Goal: Task Accomplishment & Management: Use online tool/utility

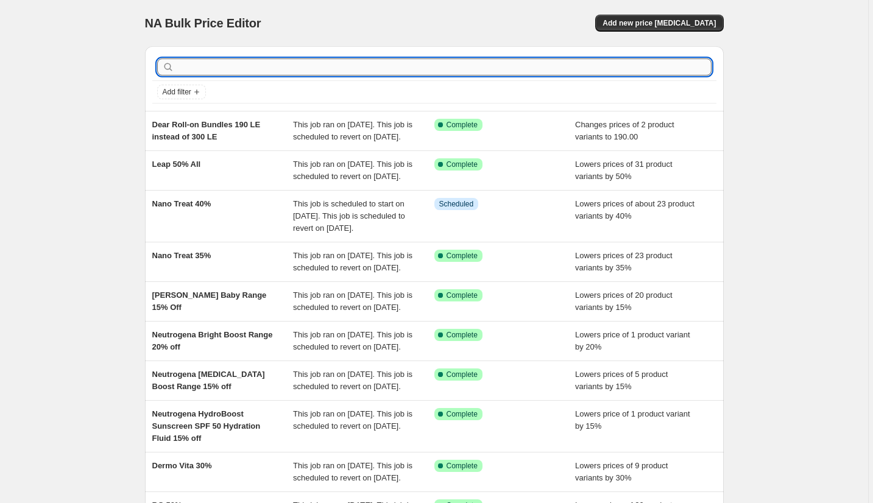
click at [277, 71] on input "text" at bounding box center [444, 67] width 535 height 17
type input "bg"
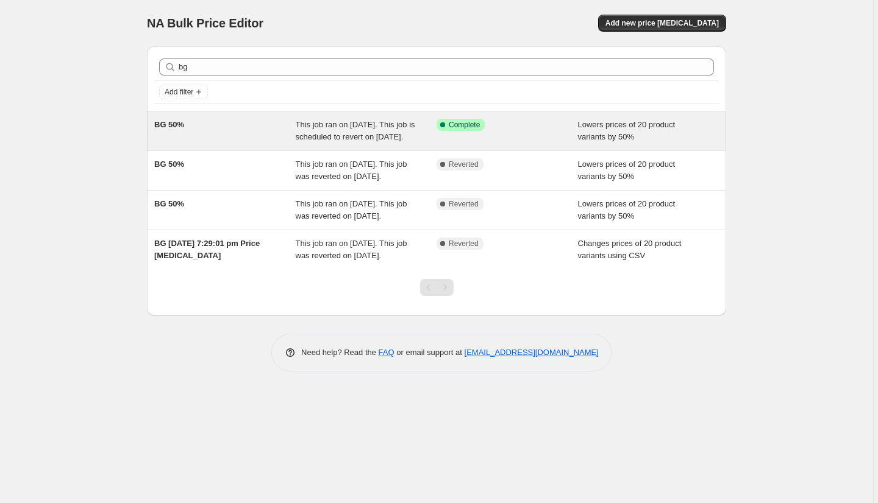
click at [176, 129] on span "BG 50%" at bounding box center [169, 124] width 30 height 9
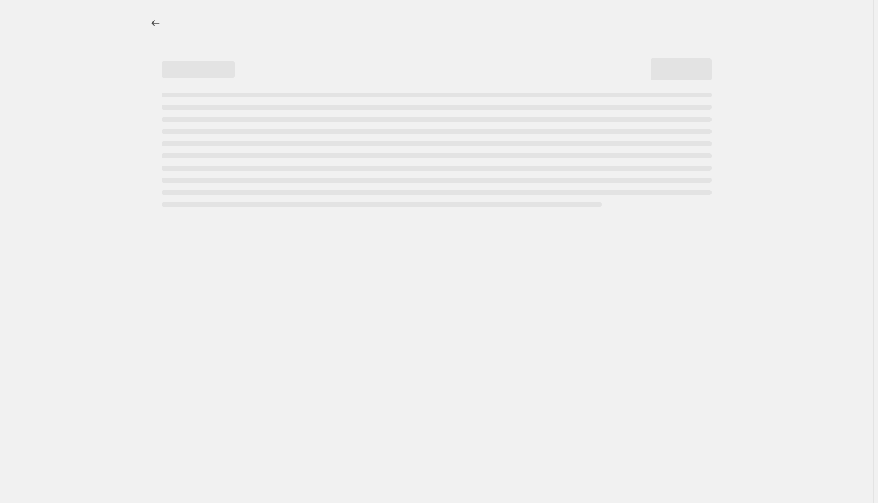
select select "percentage"
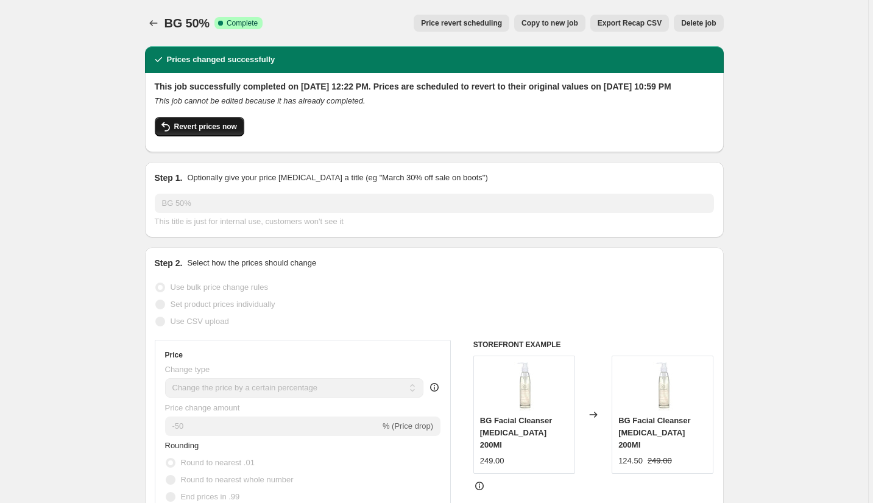
click at [202, 137] on button "Revert prices now" at bounding box center [200, 127] width 90 height 20
checkbox input "false"
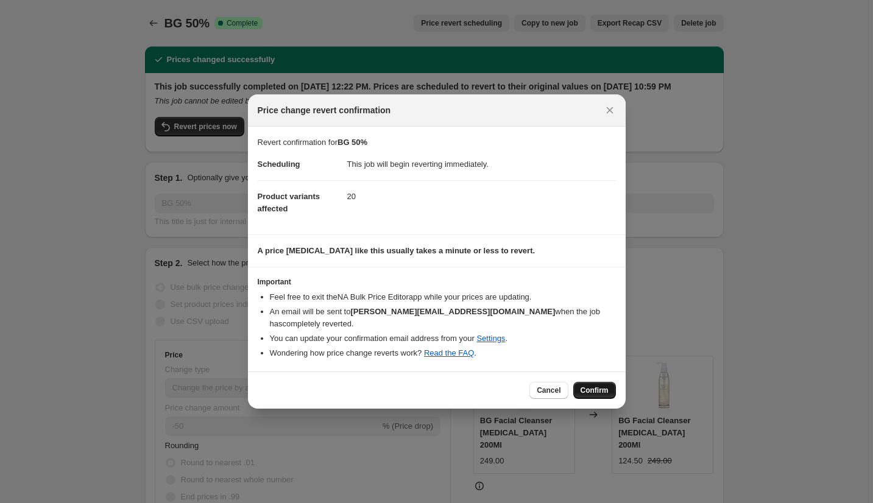
click at [603, 386] on span "Confirm" at bounding box center [595, 391] width 28 height 10
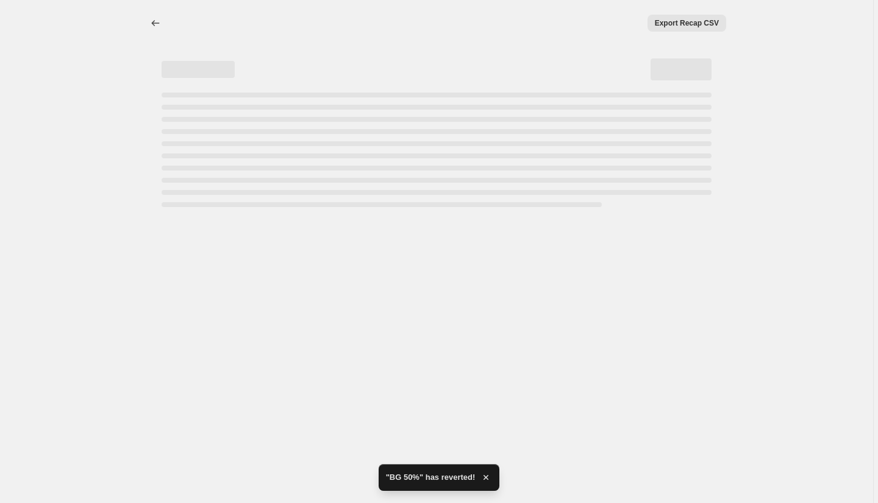
select select "percentage"
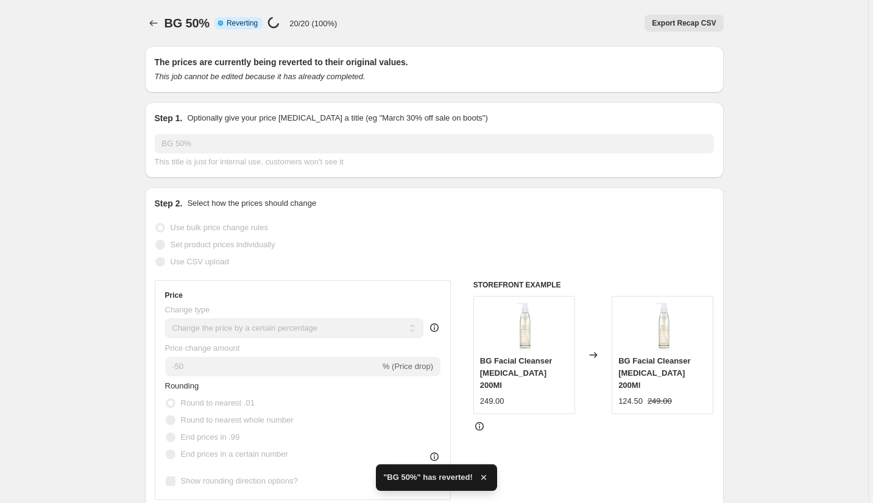
checkbox input "true"
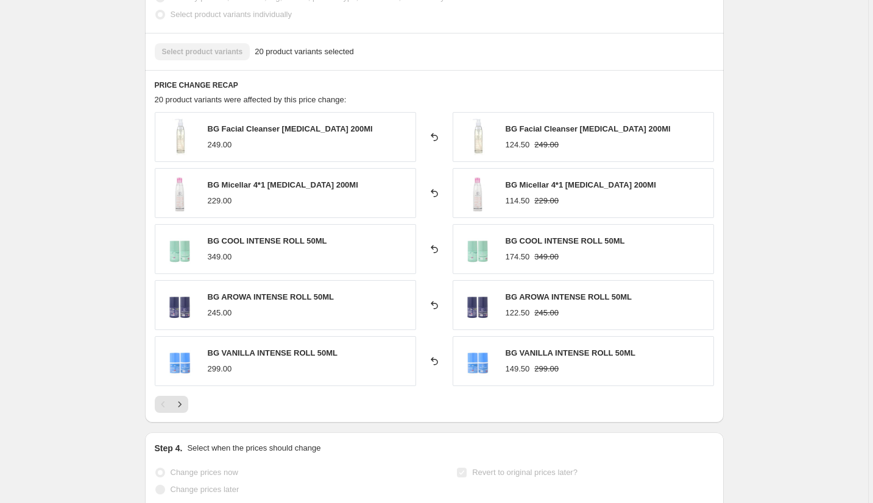
scroll to position [731, 0]
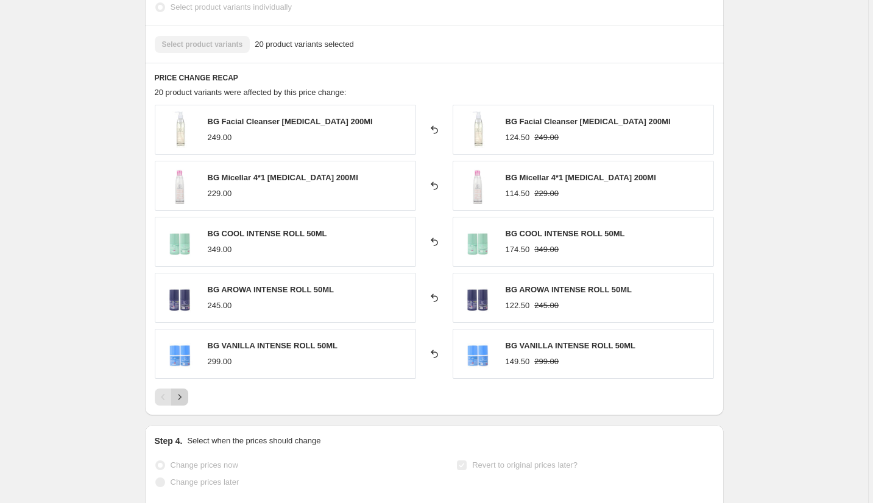
click at [176, 400] on icon "Next" at bounding box center [180, 397] width 12 height 12
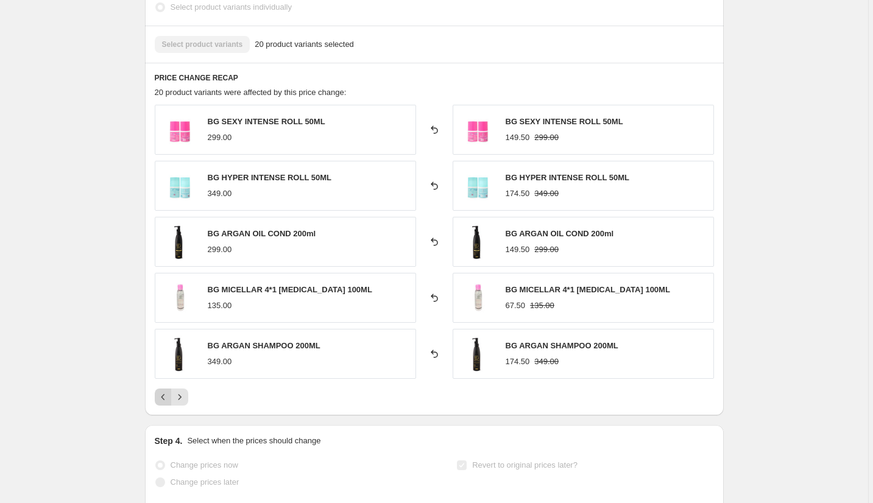
click at [167, 397] on icon "Previous" at bounding box center [163, 397] width 12 height 12
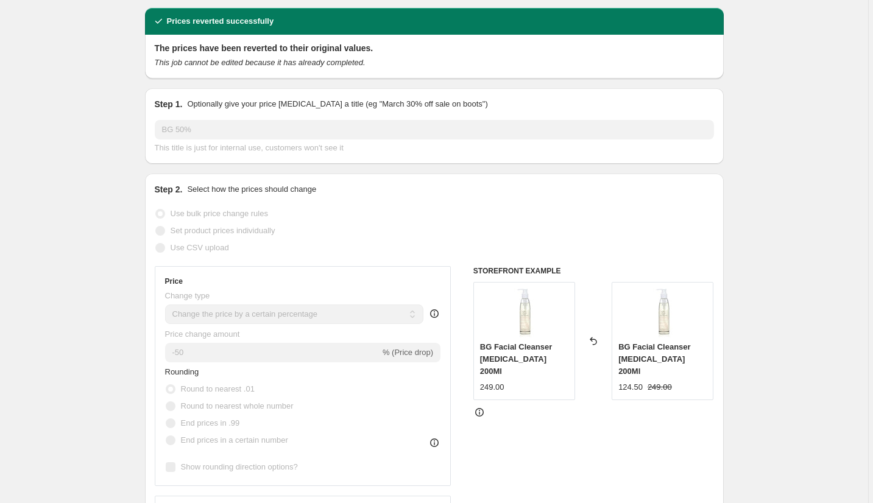
scroll to position [0, 0]
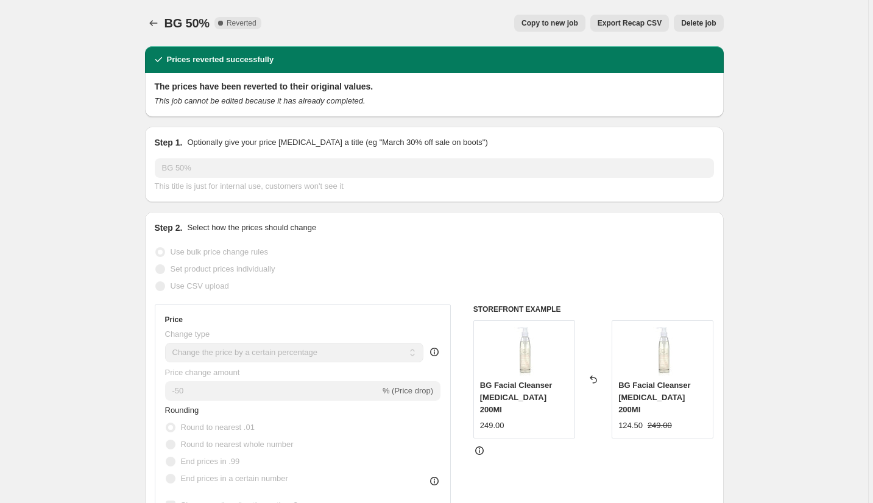
click at [147, 23] on button "Price change jobs" at bounding box center [153, 23] width 17 height 17
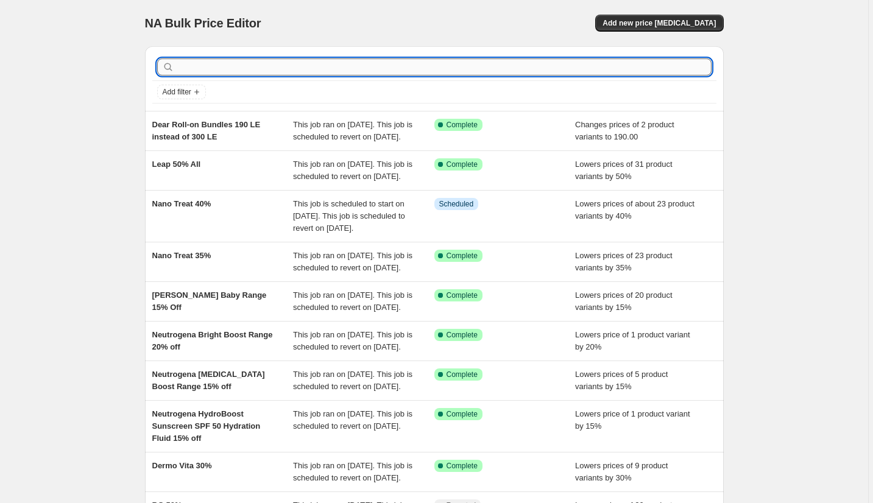
click at [278, 73] on input "text" at bounding box center [444, 67] width 535 height 17
type input "bg"
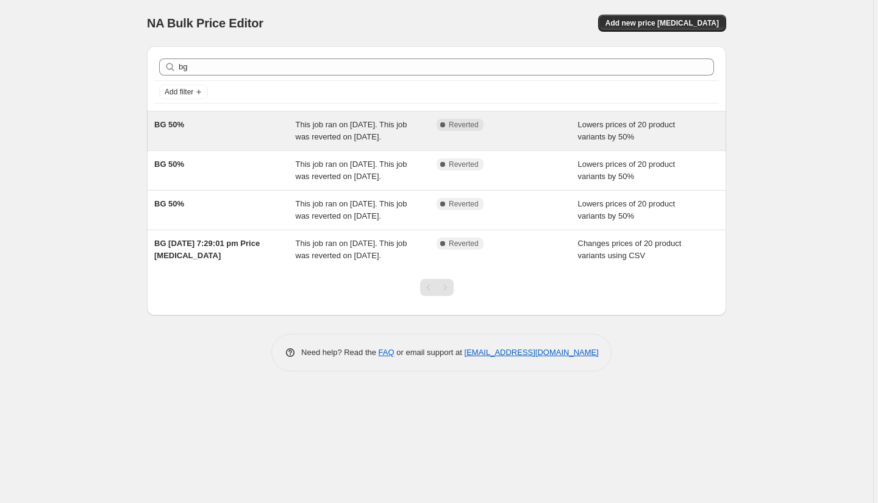
click at [194, 143] on div "BG 50%" at bounding box center [224, 131] width 141 height 24
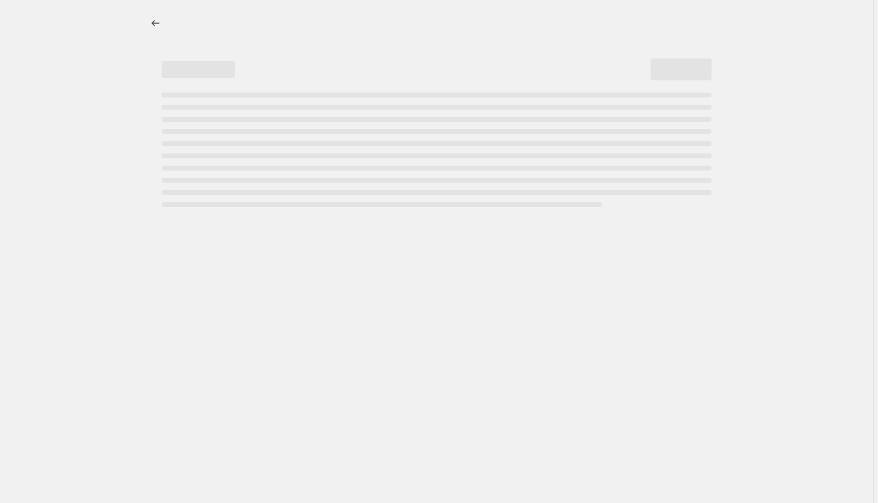
select select "percentage"
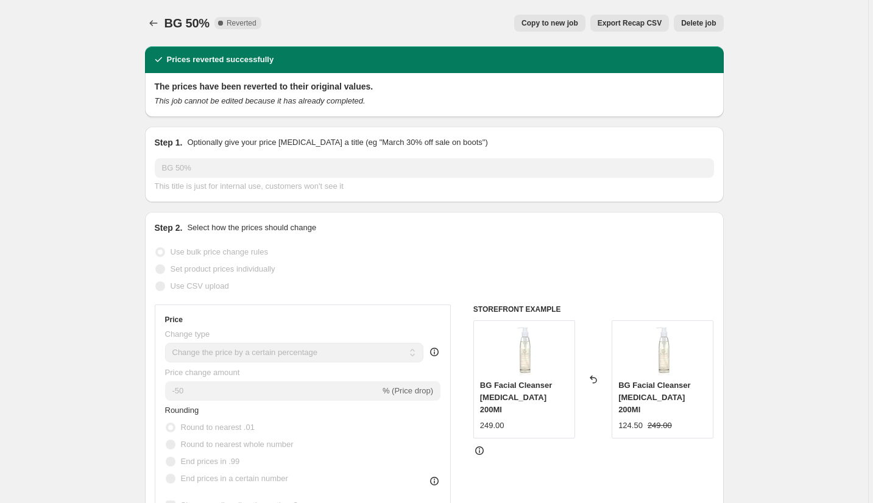
click at [546, 27] on span "Copy to new job" at bounding box center [550, 23] width 57 height 10
select select "percentage"
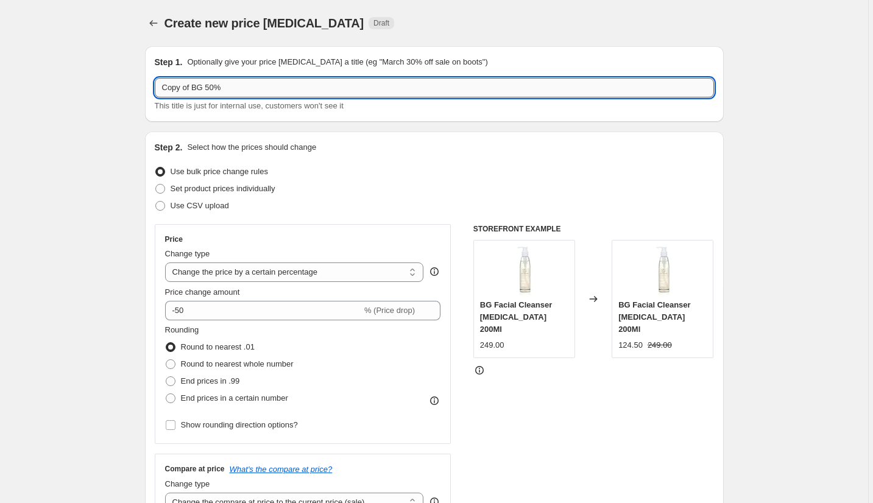
click at [252, 87] on input "Copy of BG 50%" at bounding box center [434, 88] width 559 height 20
drag, startPoint x: 193, startPoint y: 84, endPoint x: 108, endPoint y: 87, distance: 85.4
click at [276, 83] on input "BG 50%" at bounding box center [434, 88] width 559 height 20
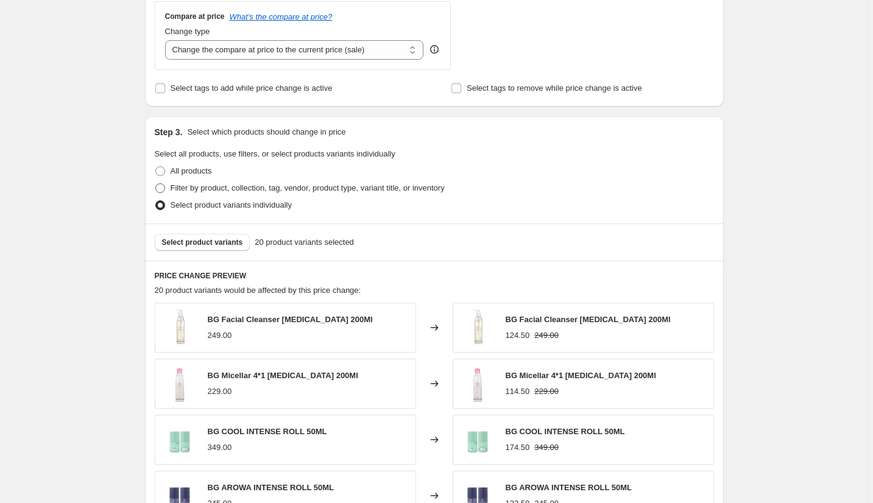
scroll to position [609, 0]
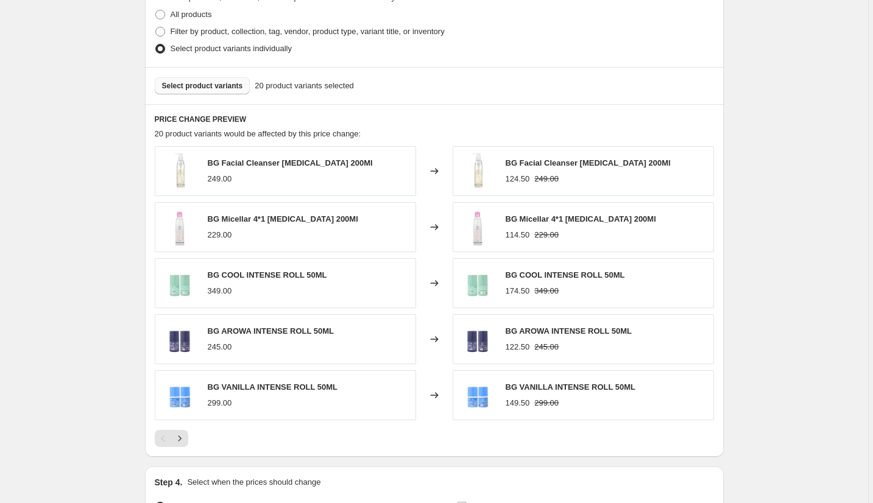
type input "BG 50% Like Mail"
click at [217, 82] on span "Select product variants" at bounding box center [202, 86] width 81 height 10
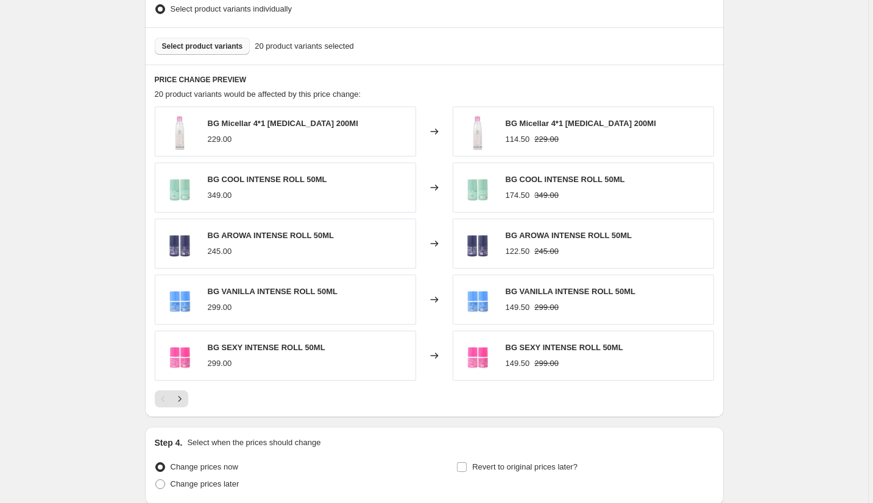
scroll to position [670, 0]
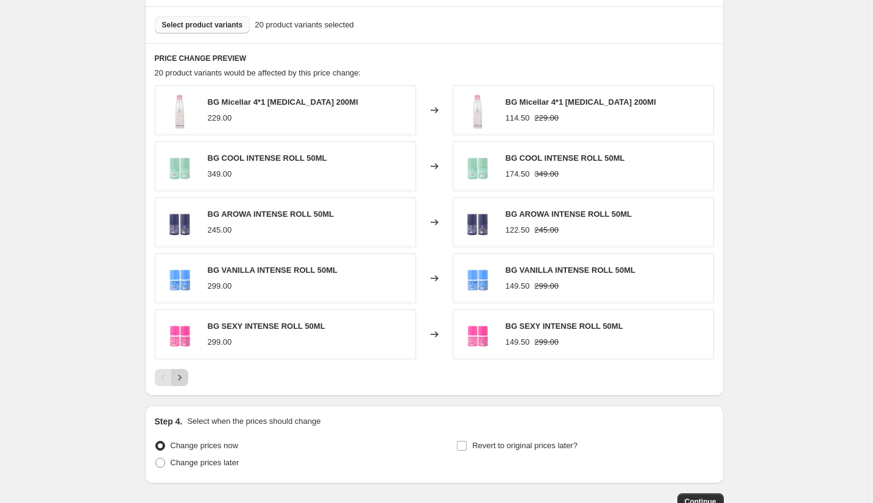
click at [180, 371] on button "Next" at bounding box center [179, 377] width 17 height 17
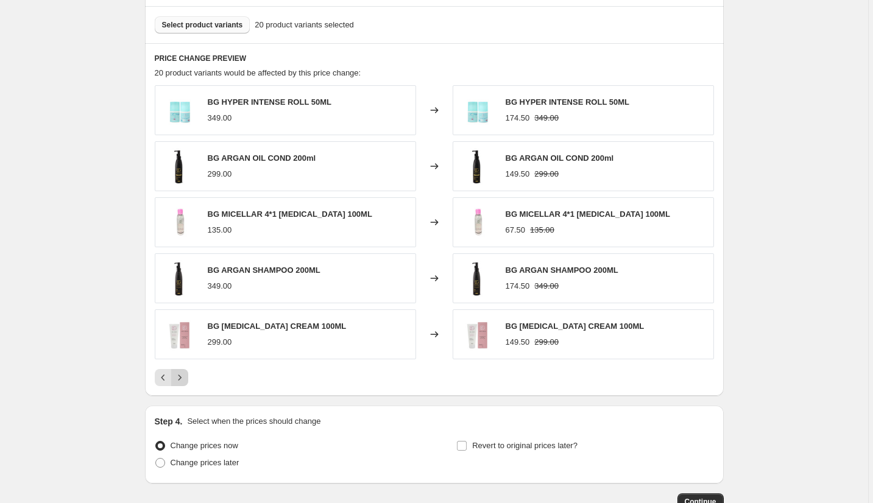
click at [186, 374] on icon "Next" at bounding box center [180, 378] width 12 height 12
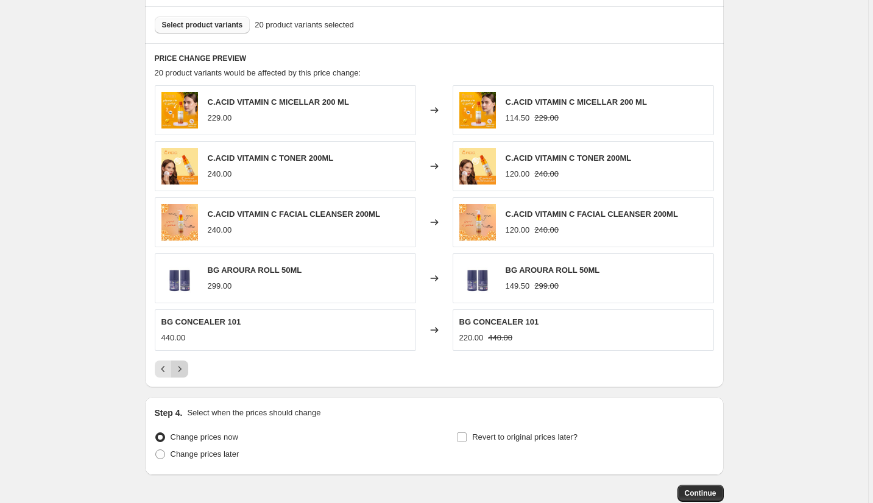
click at [182, 371] on icon "Next" at bounding box center [180, 369] width 12 height 12
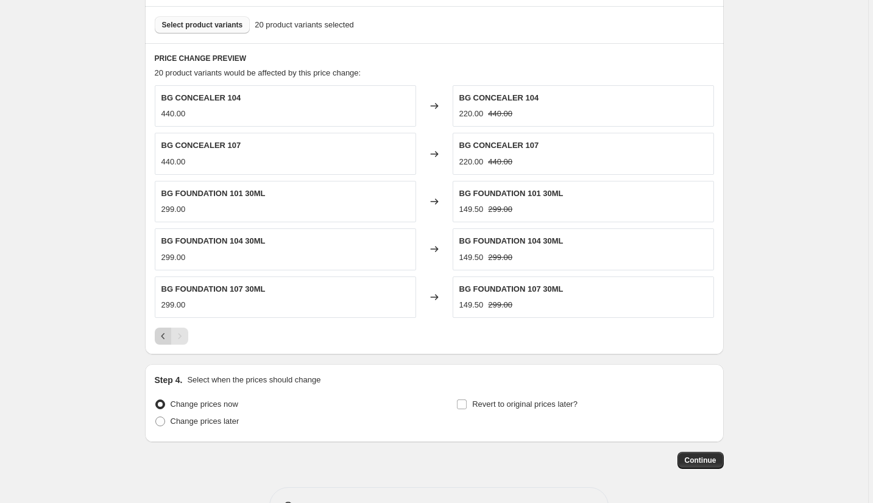
click at [166, 340] on icon "Previous" at bounding box center [163, 336] width 12 height 12
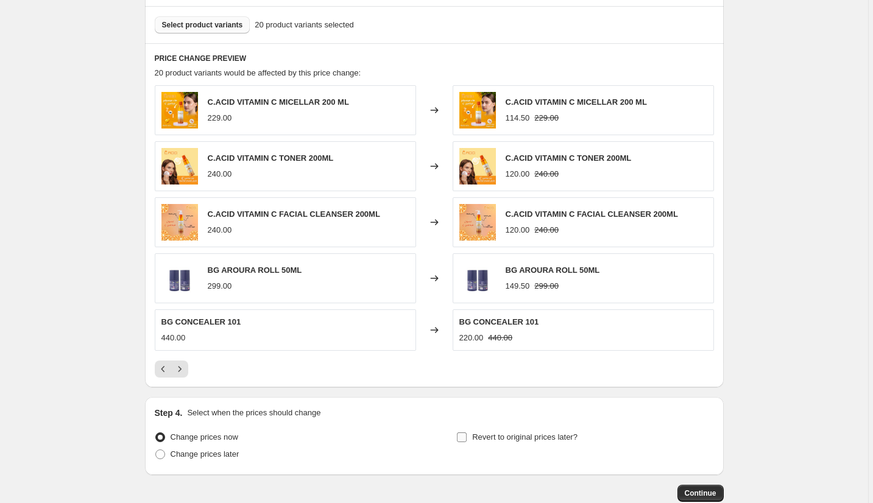
click at [485, 437] on span "Revert to original prices later?" at bounding box center [524, 437] width 105 height 9
click at [467, 437] on input "Revert to original prices later?" at bounding box center [462, 438] width 10 height 10
checkbox input "true"
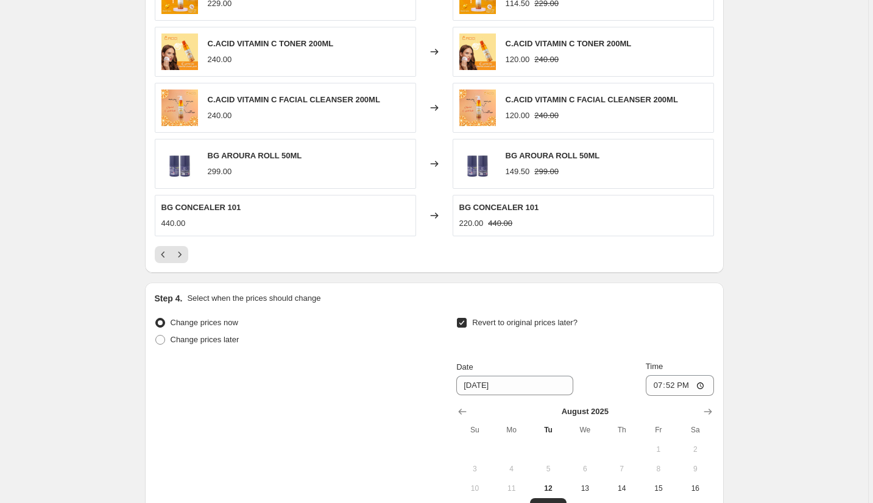
scroll to position [972, 0]
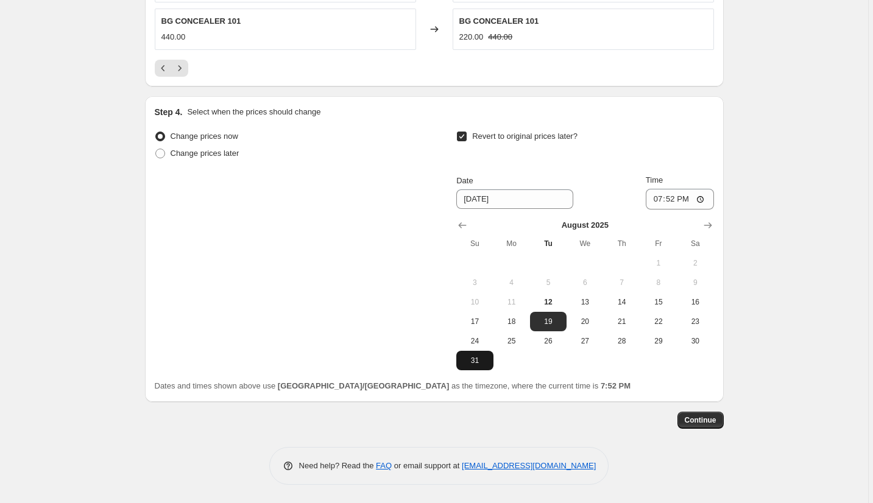
click at [475, 361] on span "31" at bounding box center [474, 361] width 27 height 10
type input "[DATE]"
click at [653, 196] on input "19:52" at bounding box center [680, 199] width 68 height 21
type input "23:59"
click at [695, 414] on button "Continue" at bounding box center [701, 420] width 46 height 17
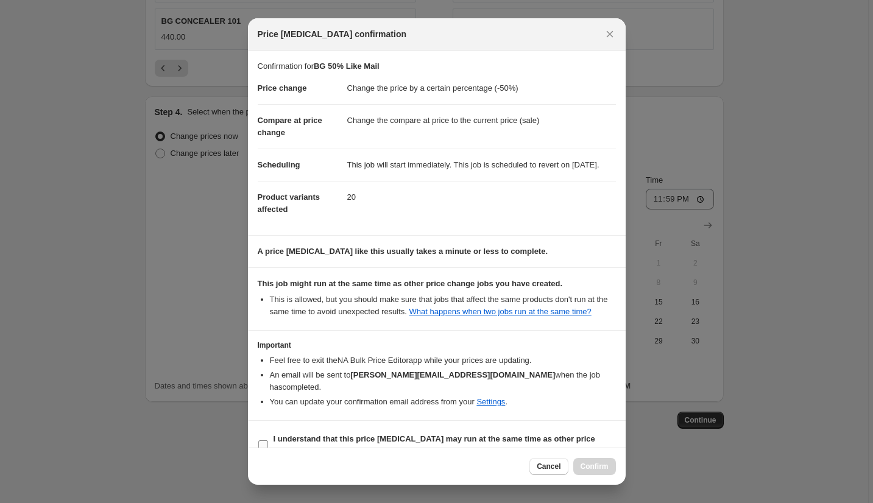
click at [305, 441] on b "I understand that this price [MEDICAL_DATA] may run at the same time as other p…" at bounding box center [435, 445] width 322 height 21
click at [268, 441] on input "I understand that this price [MEDICAL_DATA] may run at the same time as other p…" at bounding box center [263, 446] width 10 height 10
checkbox input "true"
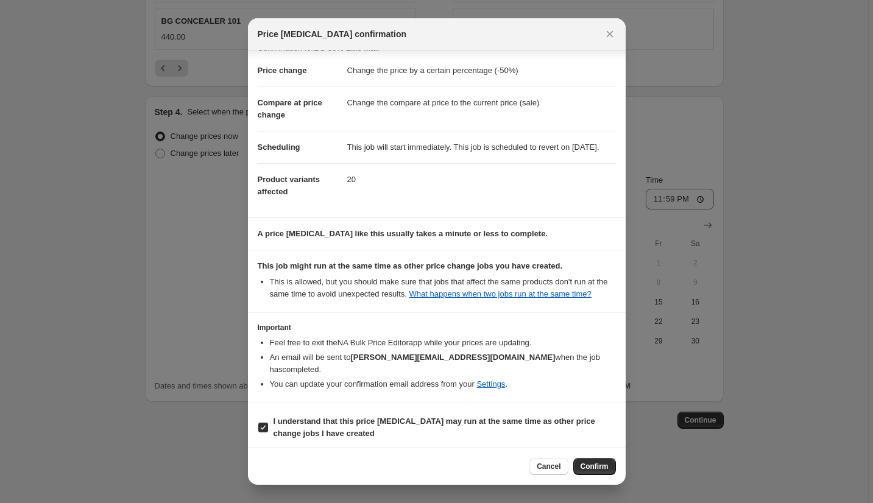
scroll to position [22, 0]
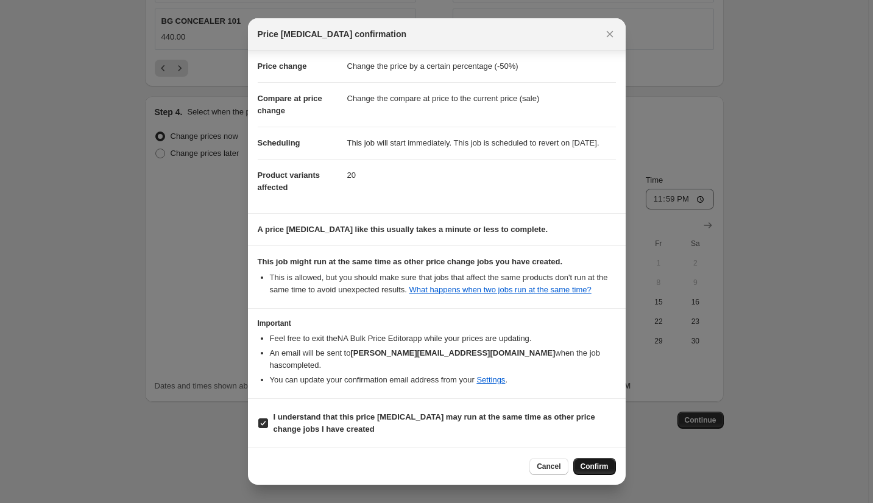
click at [597, 471] on span "Confirm" at bounding box center [595, 467] width 28 height 10
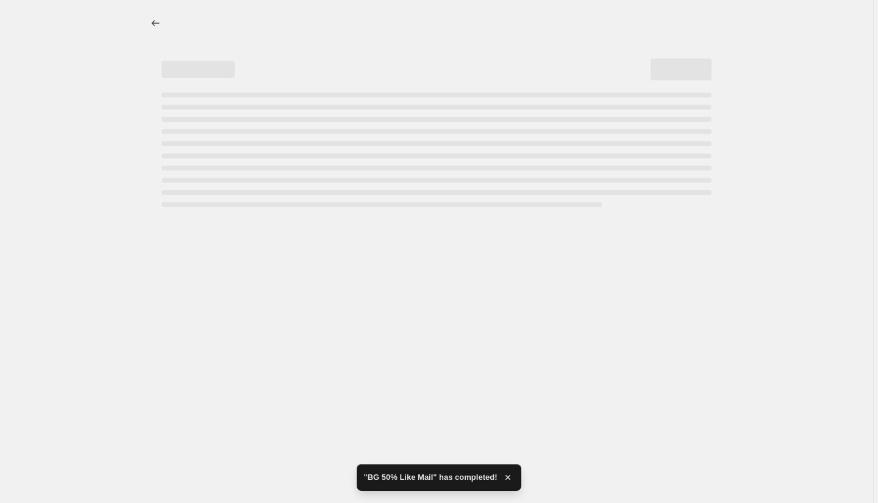
select select "percentage"
